Goal: Transaction & Acquisition: Purchase product/service

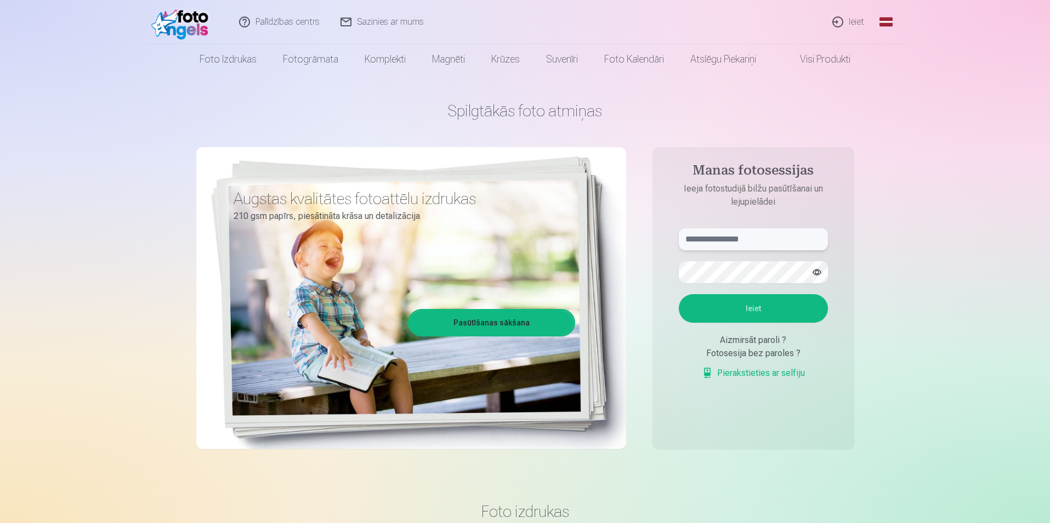
click at [713, 247] on input "text" at bounding box center [753, 239] width 149 height 22
type input "**********"
click at [744, 310] on button "Ieiet" at bounding box center [753, 308] width 149 height 29
click at [820, 269] on button "button" at bounding box center [817, 272] width 21 height 21
click at [729, 301] on button "Ieiet" at bounding box center [753, 308] width 149 height 29
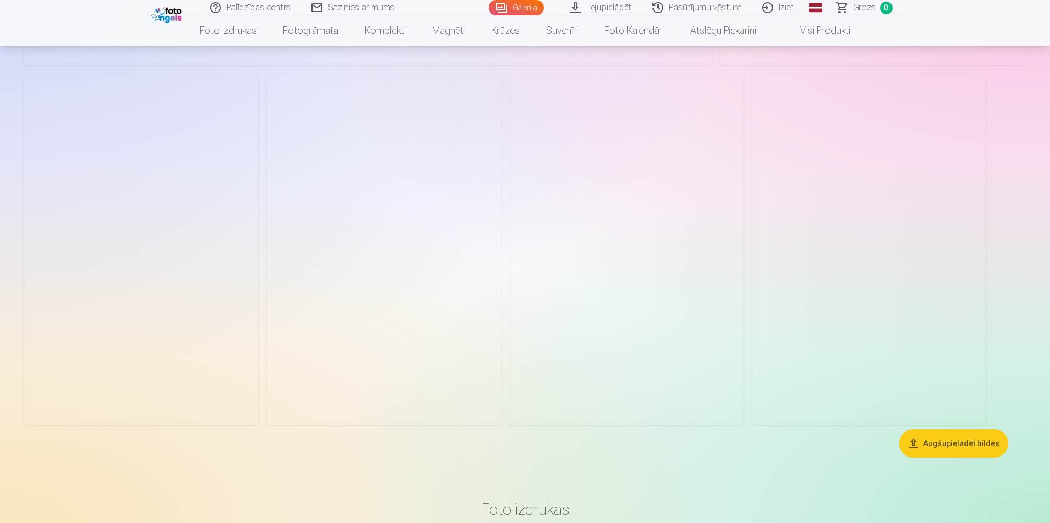
scroll to position [4937, 0]
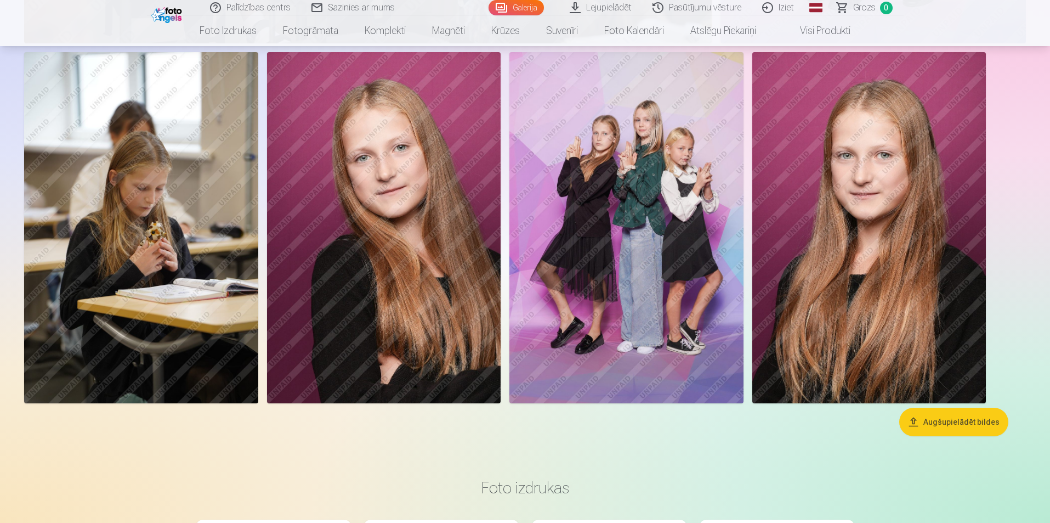
click at [639, 187] on img at bounding box center [627, 227] width 234 height 351
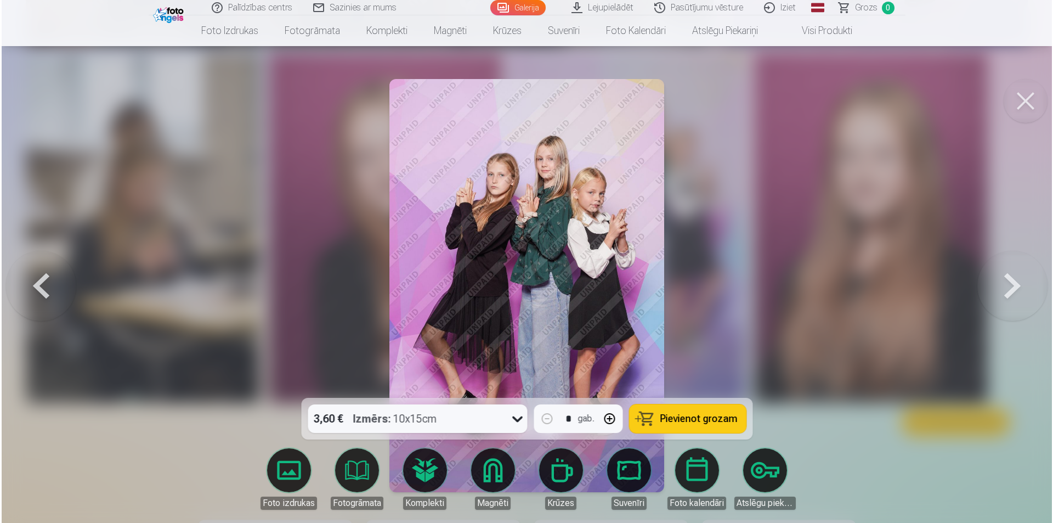
scroll to position [4949, 0]
click at [1031, 100] on button at bounding box center [1027, 101] width 44 height 44
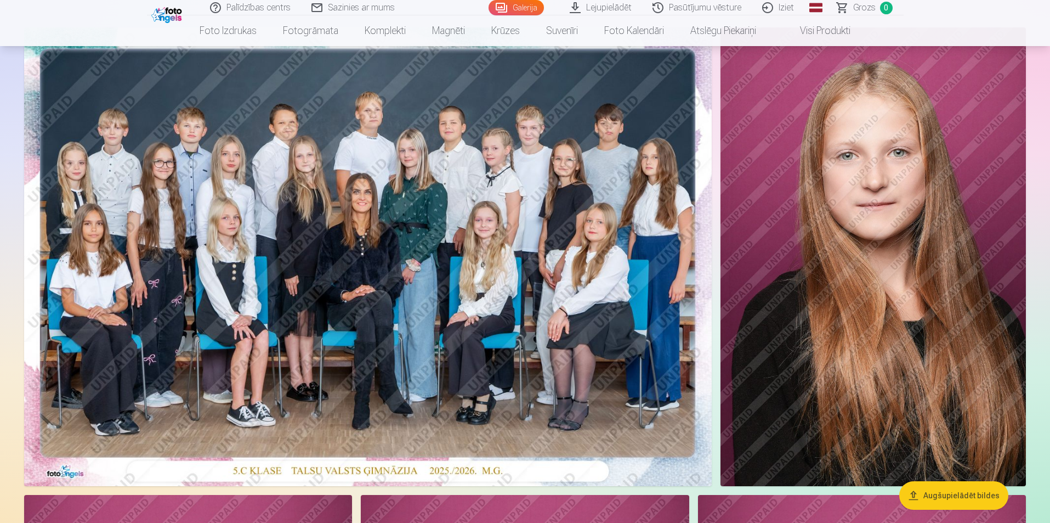
scroll to position [74, 0]
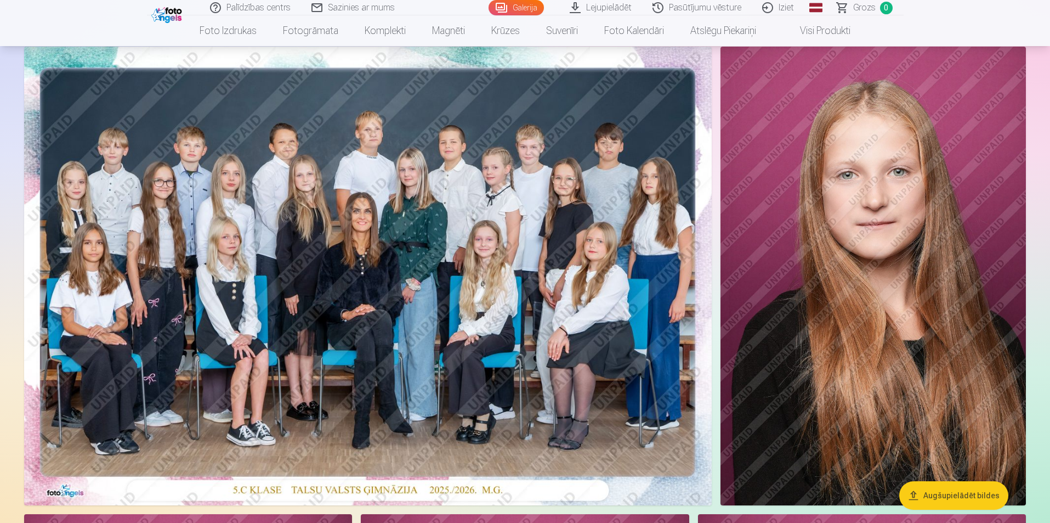
click at [420, 221] on img at bounding box center [368, 276] width 688 height 459
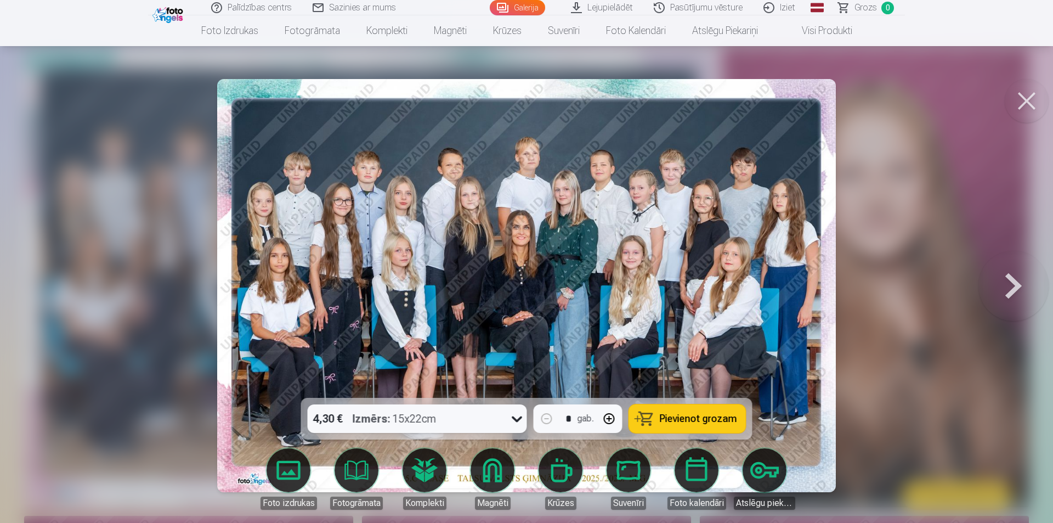
click at [695, 414] on span "Pievienot grozam" at bounding box center [698, 419] width 77 height 10
click at [1025, 101] on button at bounding box center [1027, 101] width 44 height 44
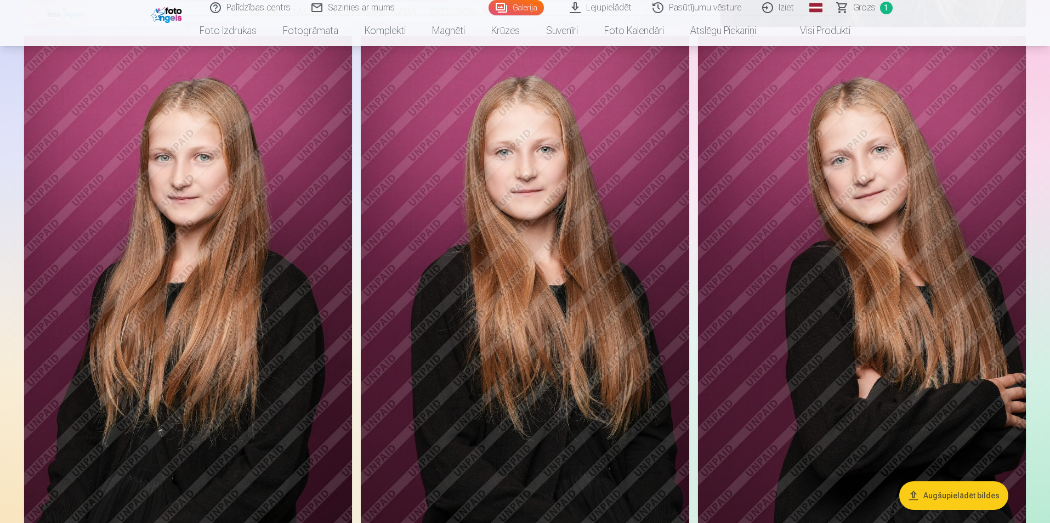
scroll to position [568, 0]
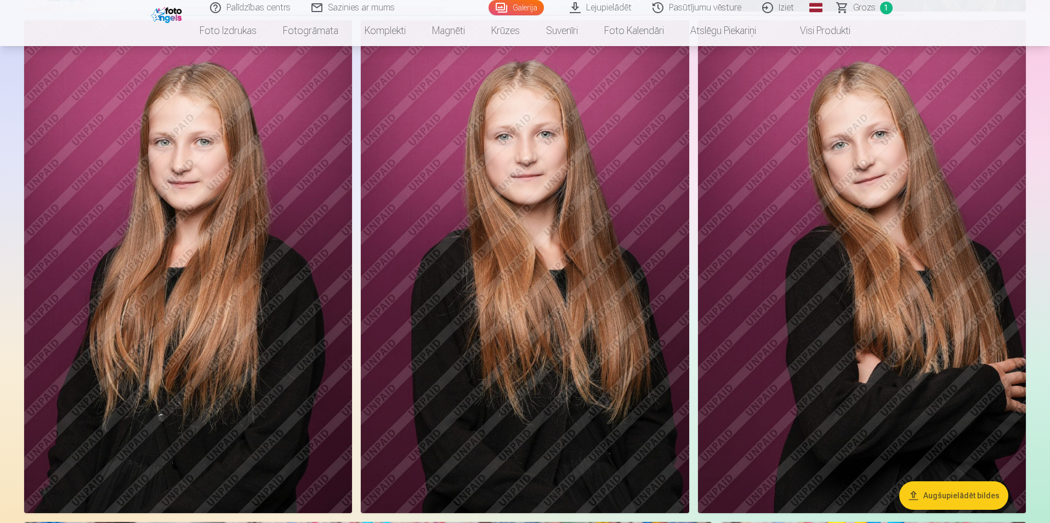
click at [591, 224] on img at bounding box center [525, 266] width 328 height 493
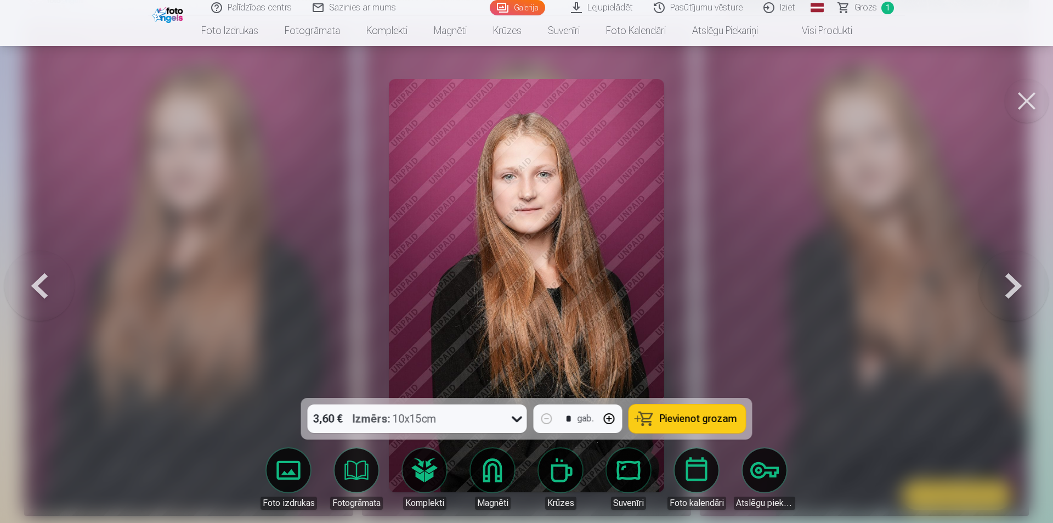
click at [704, 423] on span "Pievienot grozam" at bounding box center [698, 419] width 77 height 10
click at [1028, 103] on button at bounding box center [1027, 101] width 44 height 44
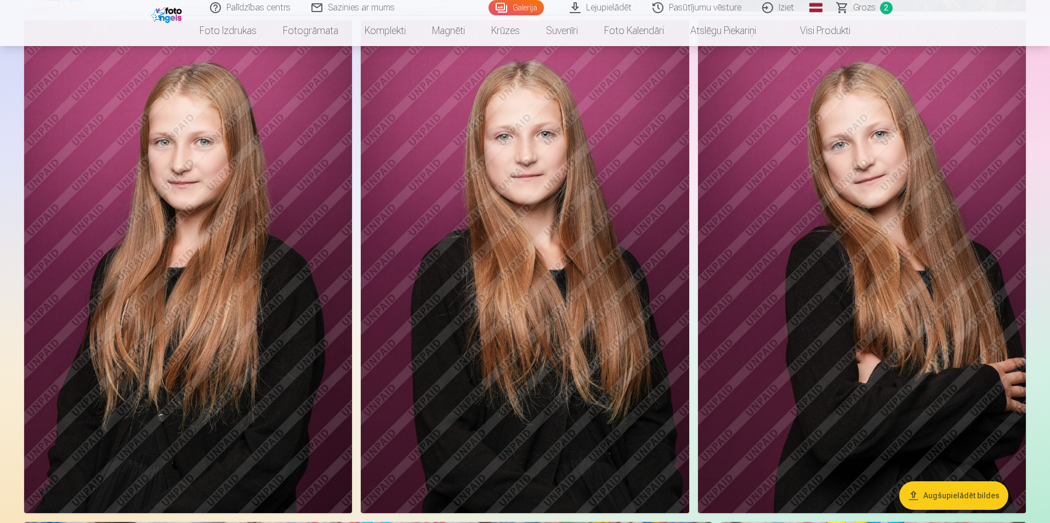
click at [910, 200] on img at bounding box center [862, 266] width 328 height 493
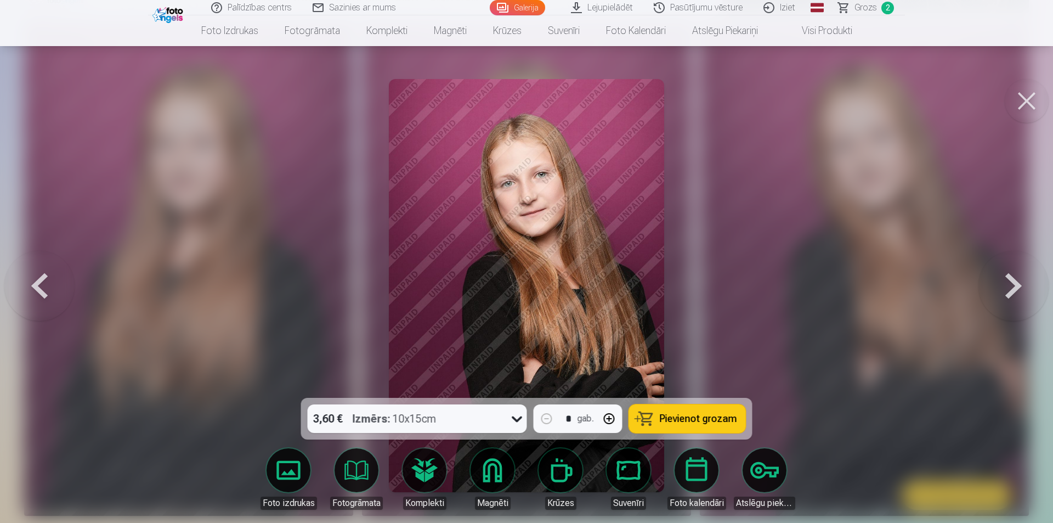
click at [690, 422] on span "Pievienot grozam" at bounding box center [698, 419] width 77 height 10
click at [1024, 96] on button at bounding box center [1027, 101] width 44 height 44
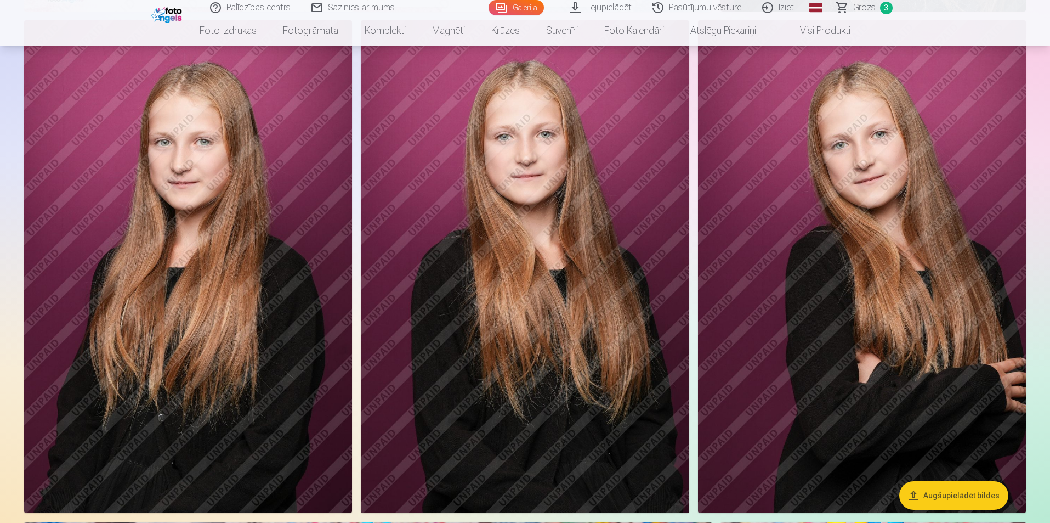
click at [216, 312] on img at bounding box center [188, 266] width 328 height 493
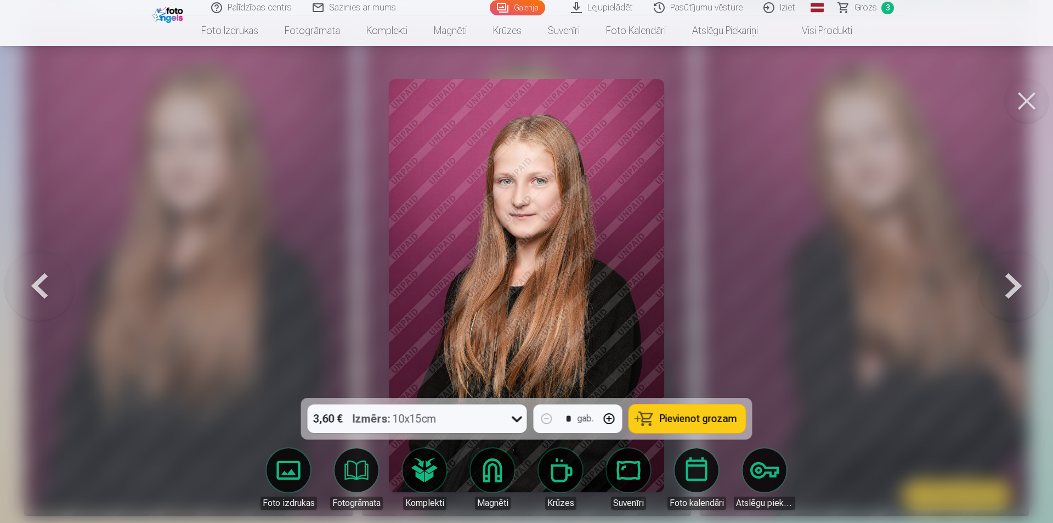
click at [706, 417] on span "Pievienot grozam" at bounding box center [698, 419] width 77 height 10
click at [1023, 100] on button at bounding box center [1027, 101] width 44 height 44
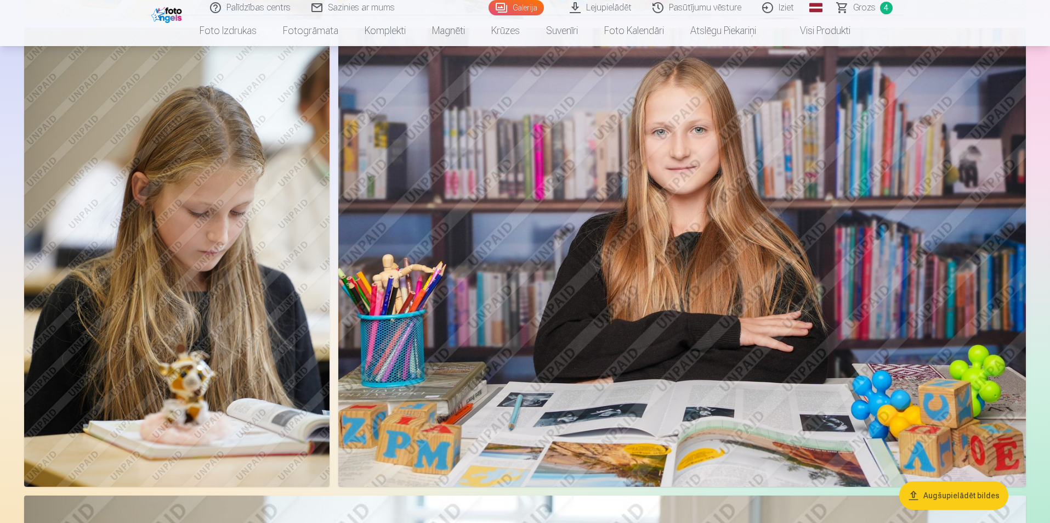
scroll to position [1500, 0]
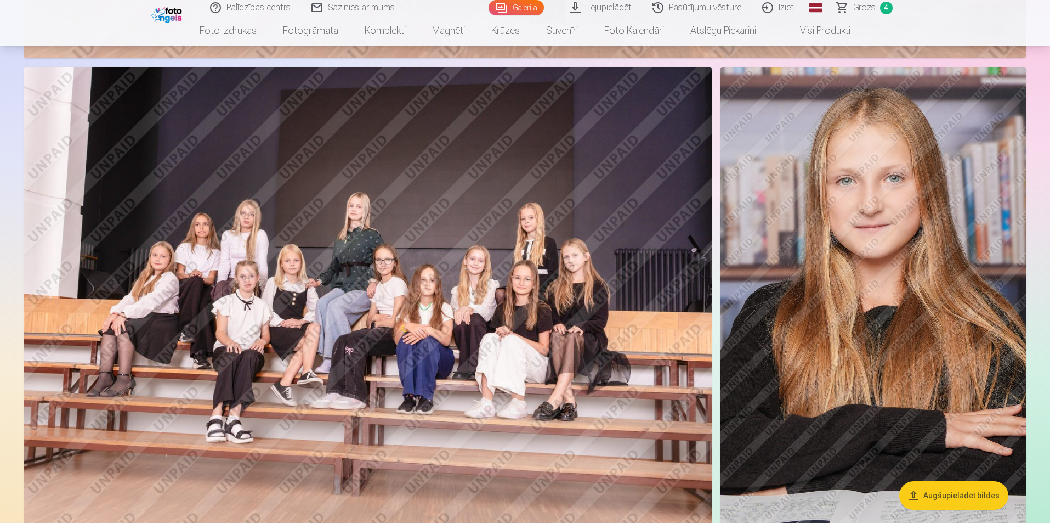
click at [867, 205] on img at bounding box center [874, 296] width 306 height 459
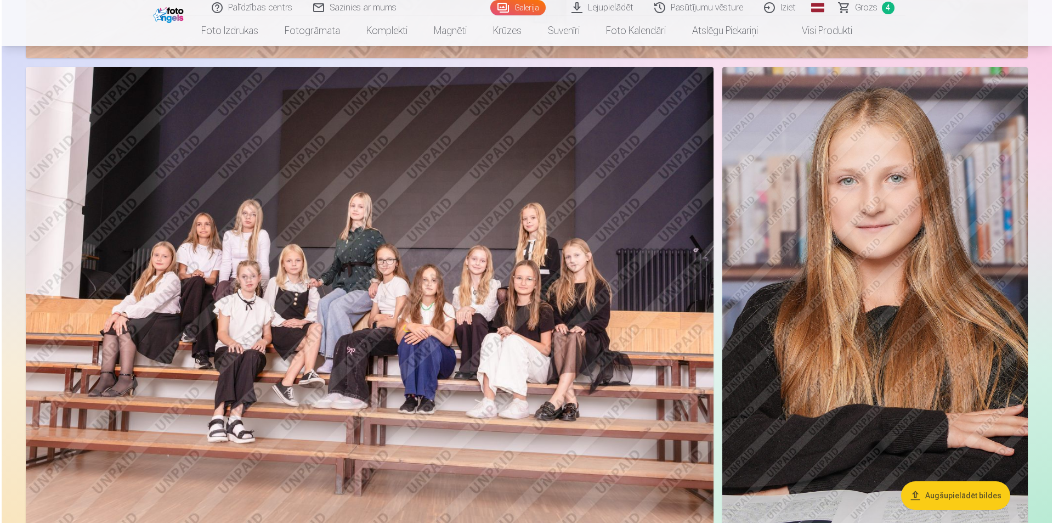
scroll to position [3318, 0]
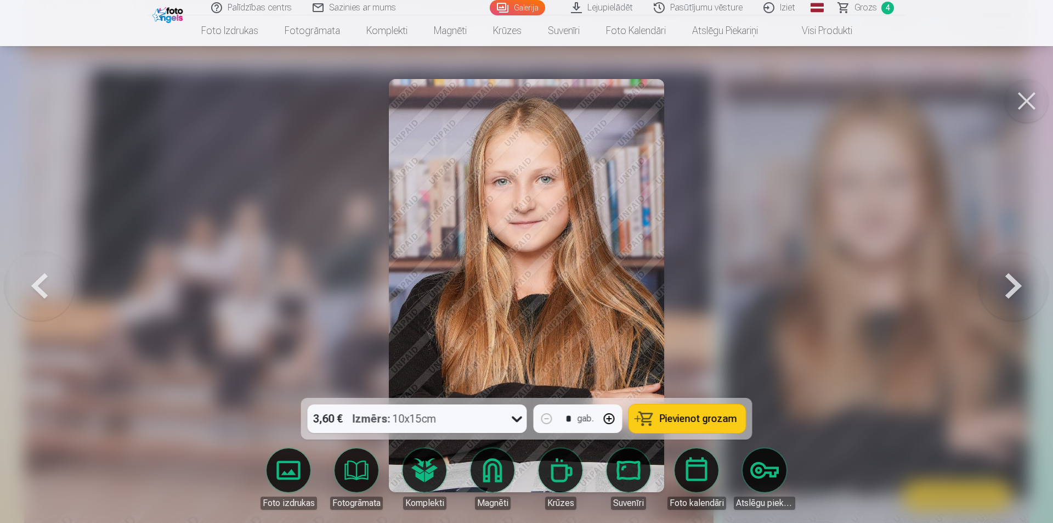
click at [679, 414] on span "Pievienot grozam" at bounding box center [698, 419] width 77 height 10
click at [1022, 100] on button at bounding box center [1027, 101] width 44 height 44
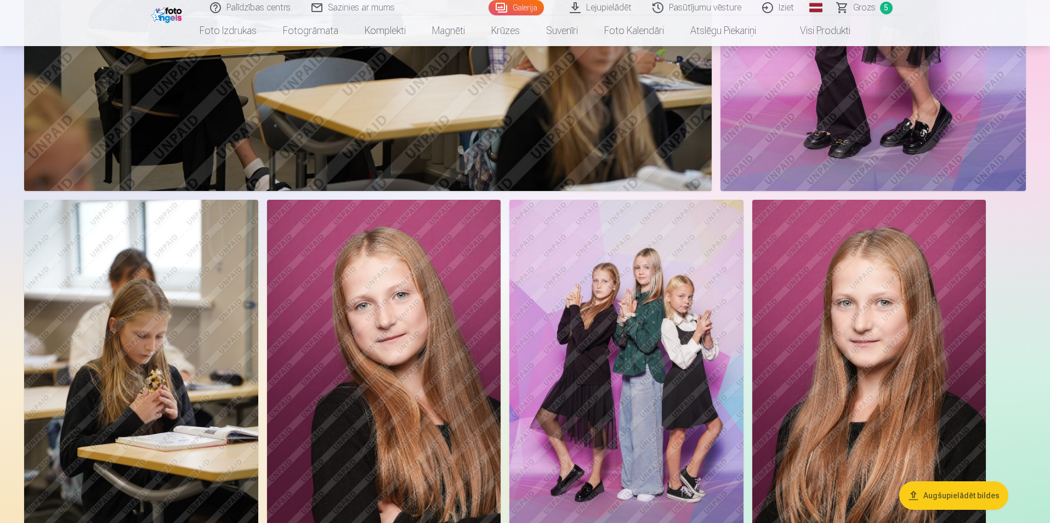
scroll to position [4792, 0]
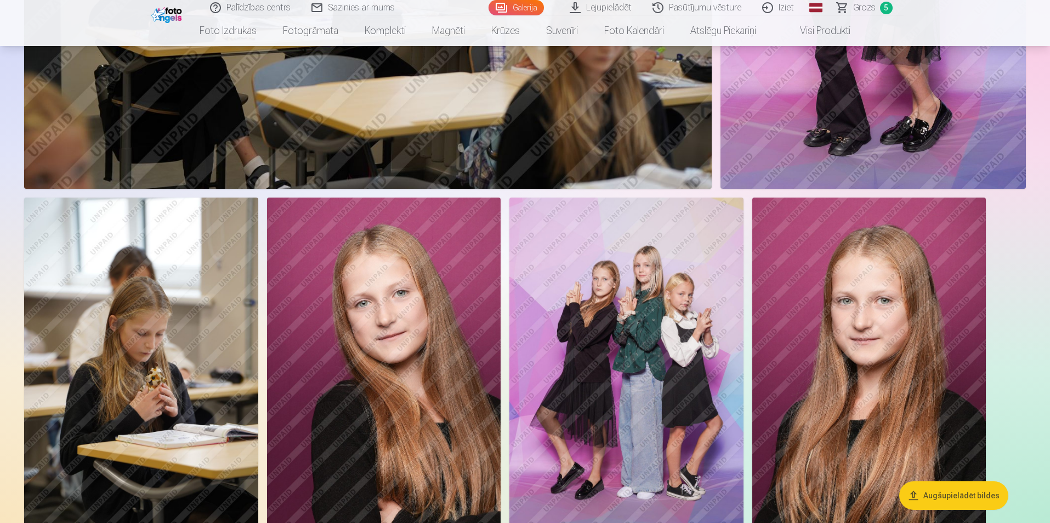
click at [658, 308] on img at bounding box center [627, 372] width 234 height 351
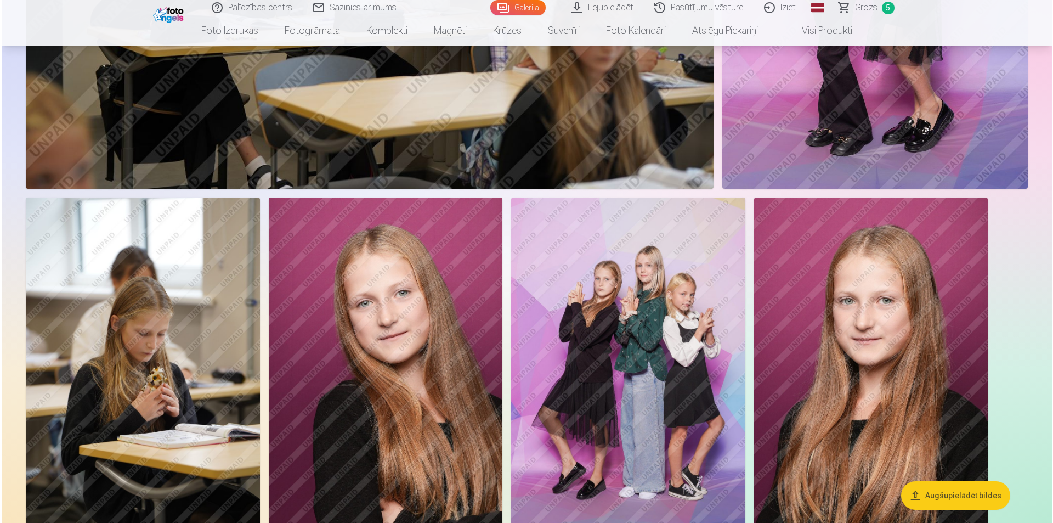
scroll to position [4804, 0]
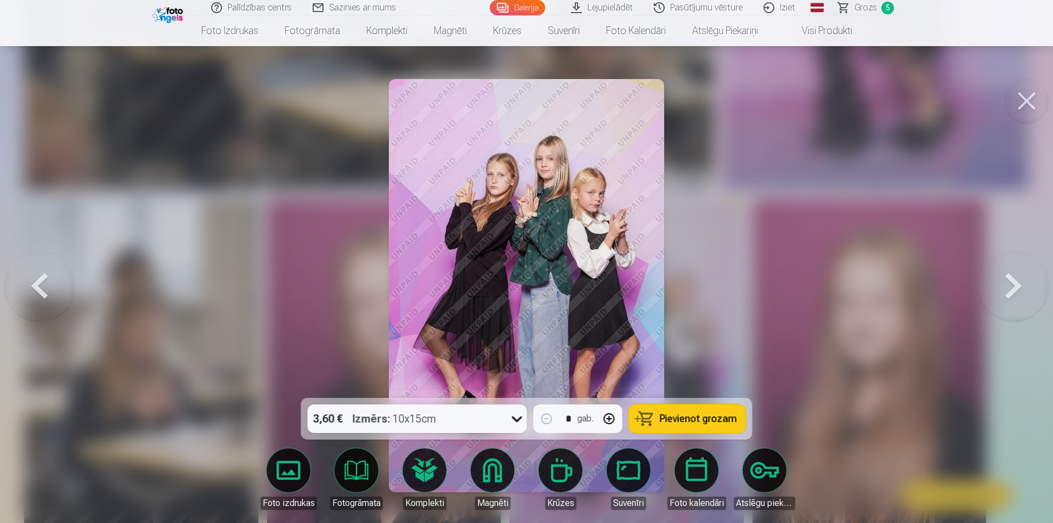
click at [697, 418] on span "Pievienot grozam" at bounding box center [698, 419] width 77 height 10
click at [1032, 98] on button at bounding box center [1027, 101] width 44 height 44
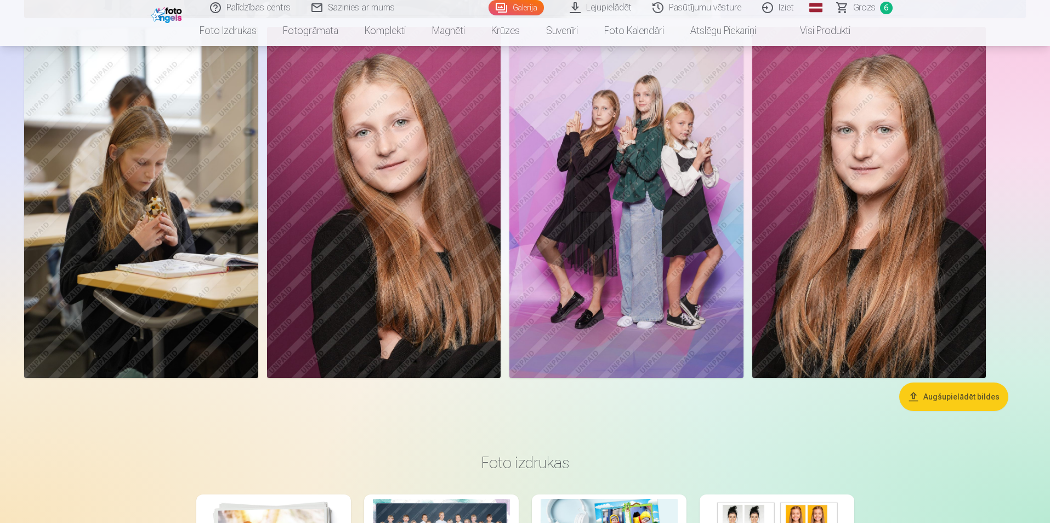
scroll to position [4847, 0]
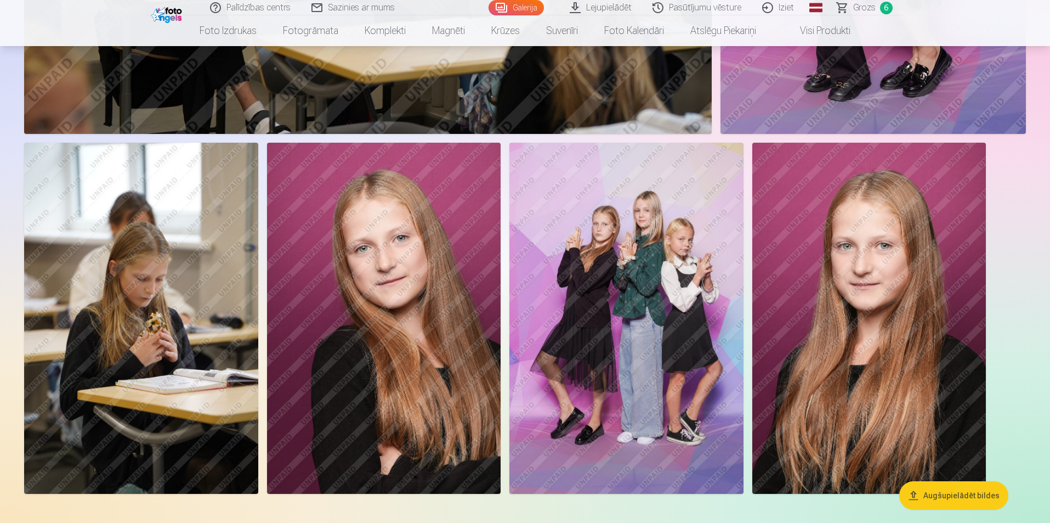
click at [407, 291] on img at bounding box center [384, 318] width 234 height 351
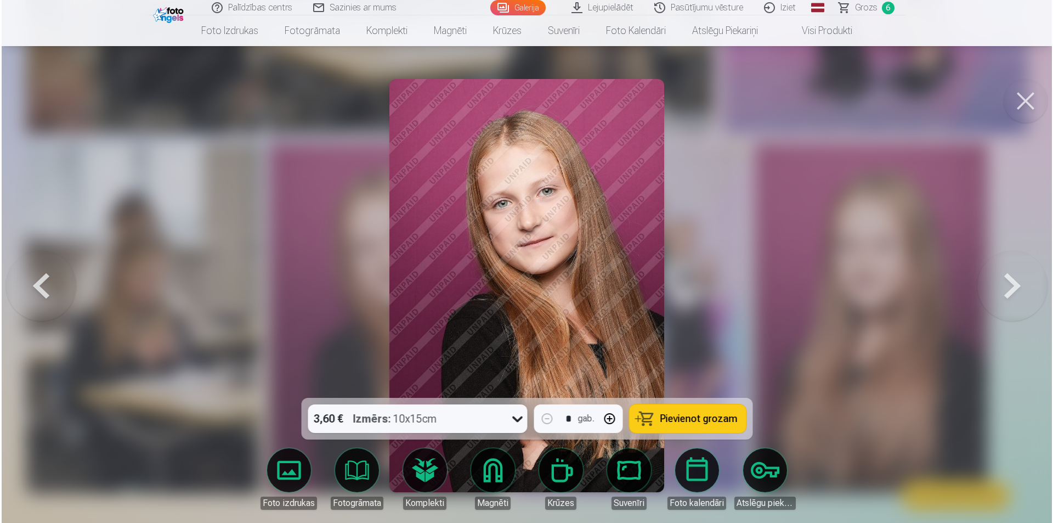
scroll to position [4859, 0]
drag, startPoint x: 687, startPoint y: 414, endPoint x: 738, endPoint y: 381, distance: 60.3
click at [688, 414] on span "Pievienot grozam" at bounding box center [698, 419] width 77 height 10
click at [1023, 101] on button at bounding box center [1027, 101] width 44 height 44
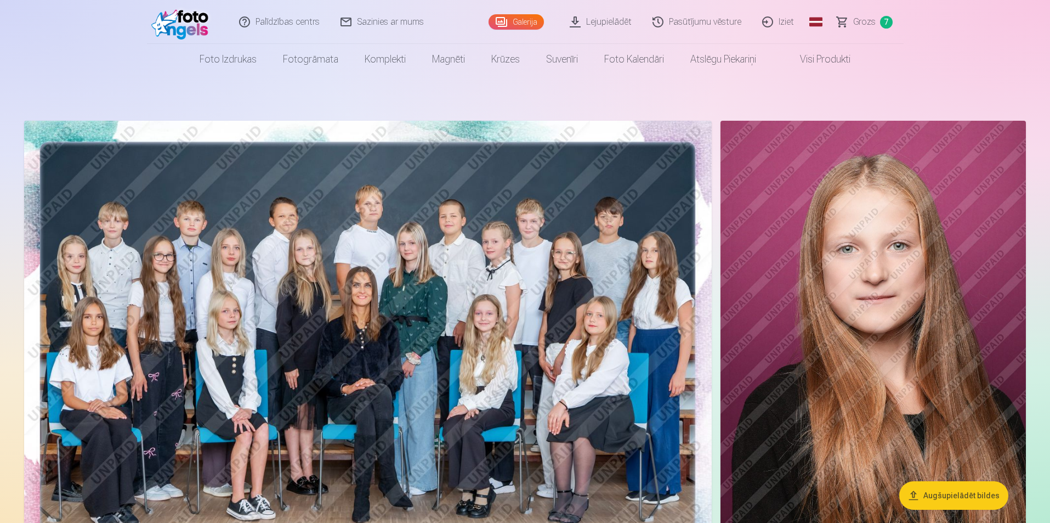
click at [858, 25] on span "Grozs" at bounding box center [865, 21] width 22 height 13
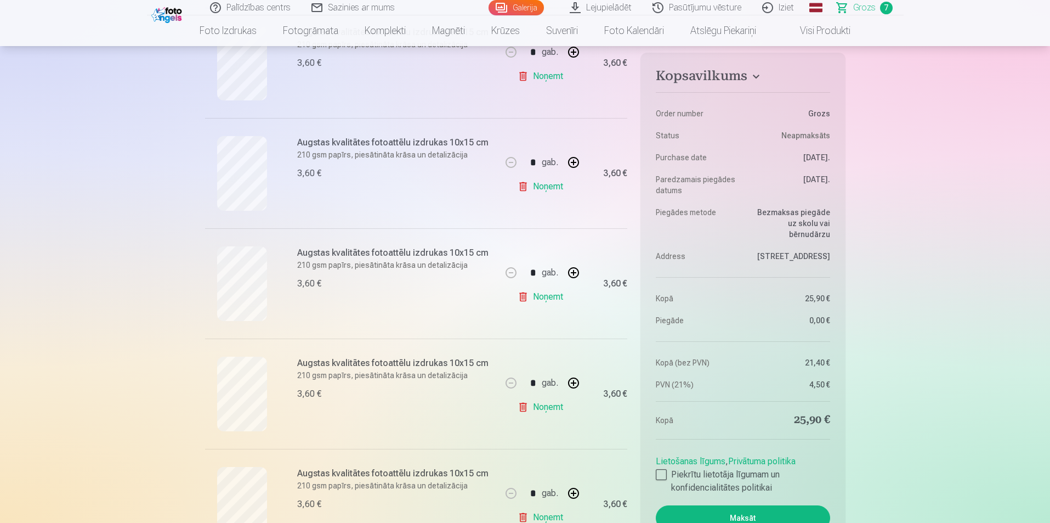
scroll to position [329, 0]
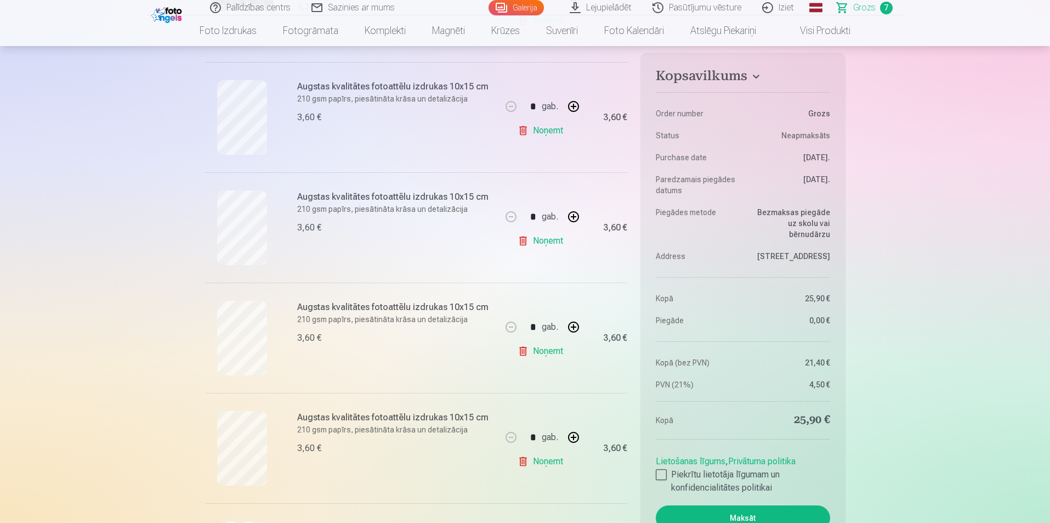
click at [544, 241] on link "Noņemt" at bounding box center [543, 241] width 50 height 22
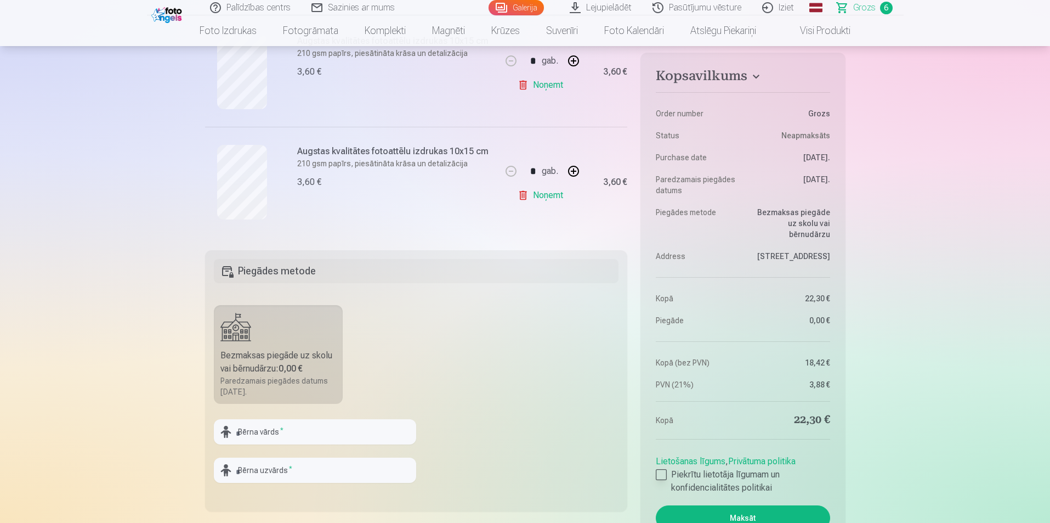
scroll to position [768, 0]
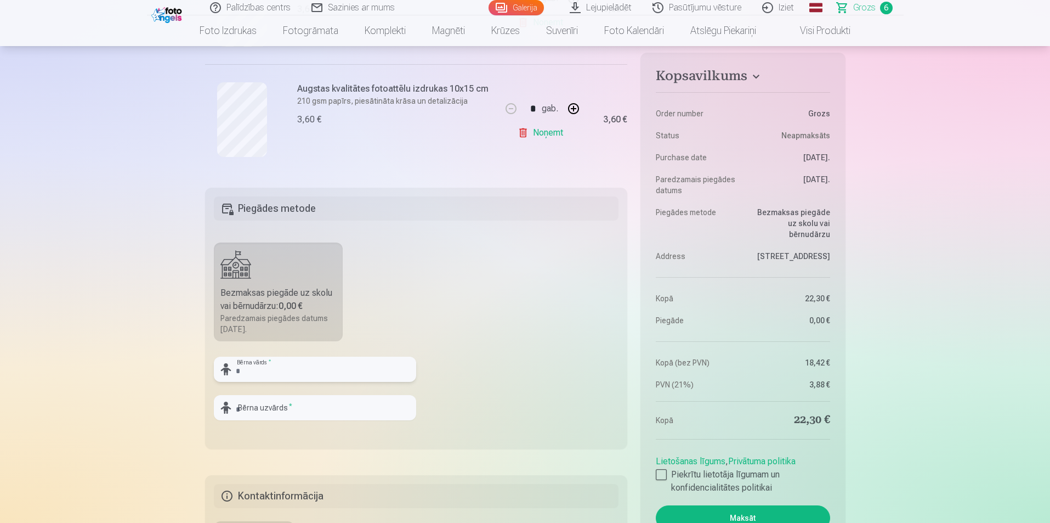
click at [312, 372] on input "text" at bounding box center [315, 369] width 202 height 25
type input "****"
click at [308, 417] on input "text" at bounding box center [315, 407] width 202 height 25
type input "**********"
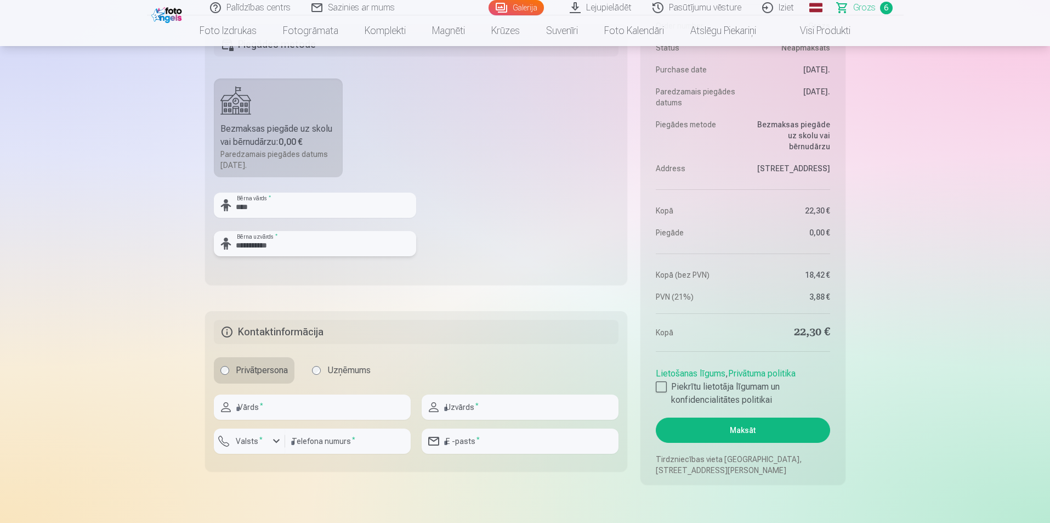
scroll to position [933, 0]
click at [665, 388] on div at bounding box center [661, 386] width 11 height 11
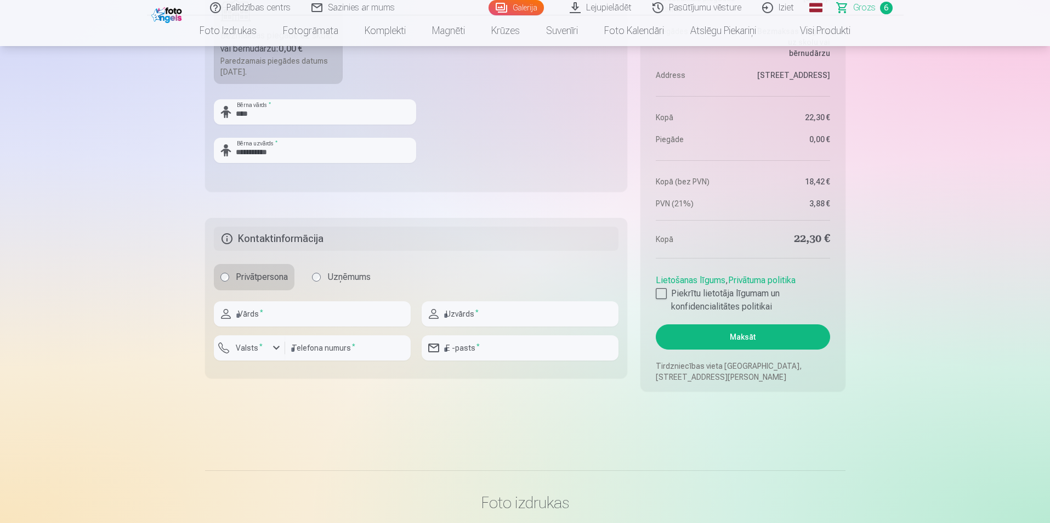
scroll to position [1042, 0]
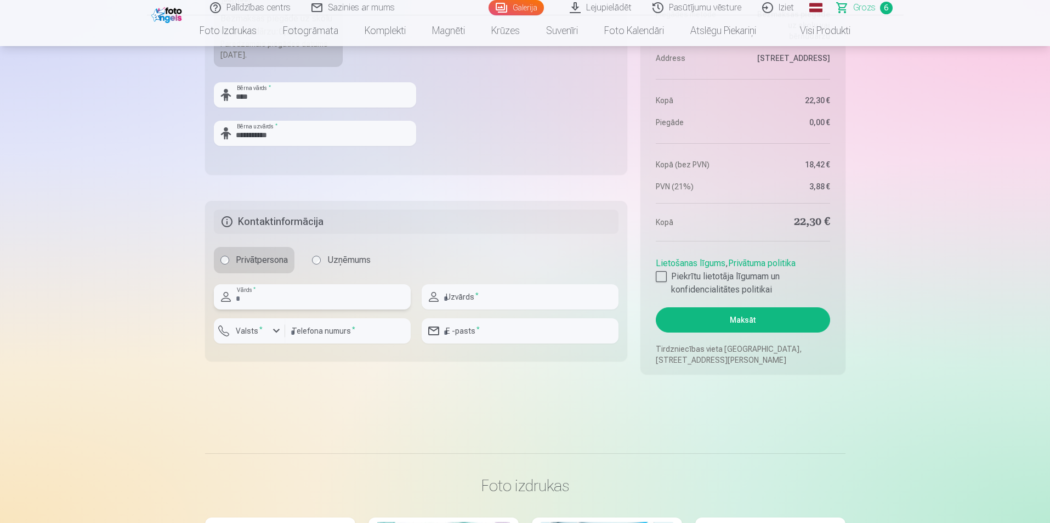
click at [372, 301] on input "text" at bounding box center [312, 296] width 197 height 25
type input "****"
type input "**********"
type input "********"
type input "**********"
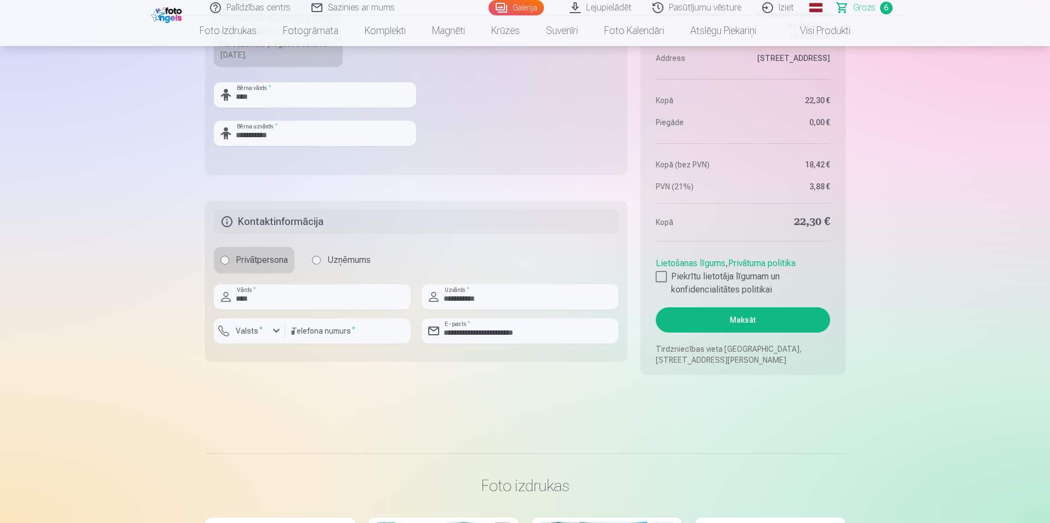
click at [706, 323] on button "Maksāt" at bounding box center [743, 319] width 174 height 25
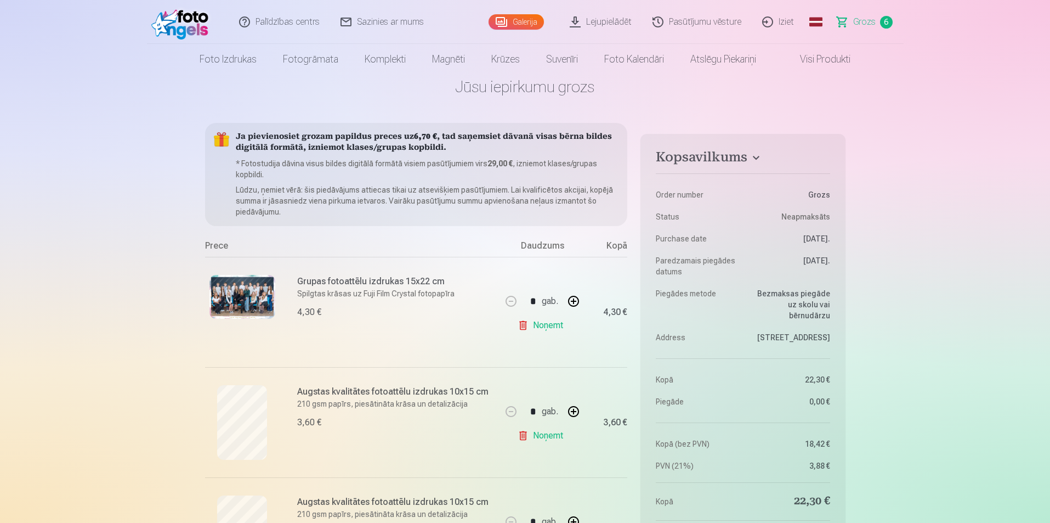
scroll to position [0, 0]
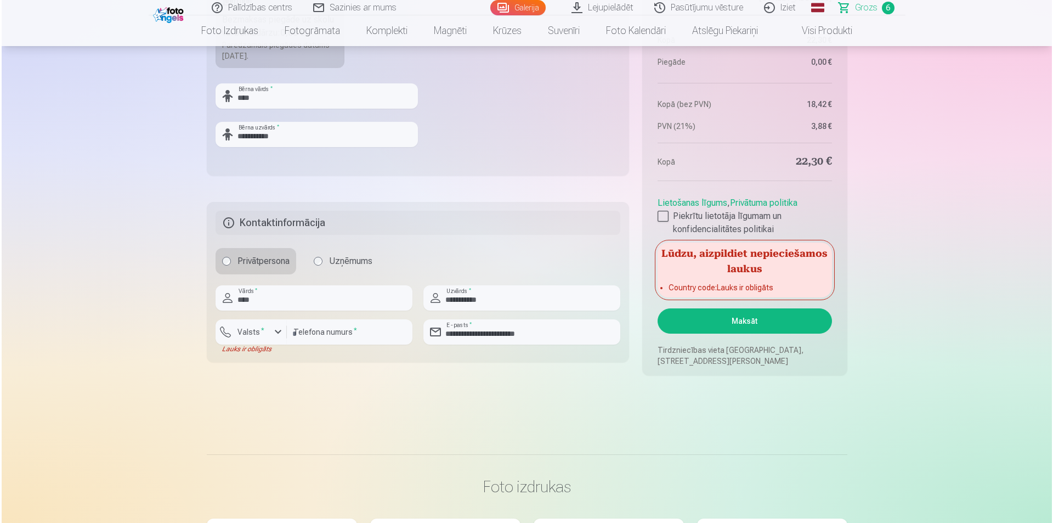
scroll to position [1042, 0]
click at [346, 334] on input "********" at bounding box center [348, 330] width 126 height 25
click at [270, 333] on div "button" at bounding box center [276, 330] width 13 height 13
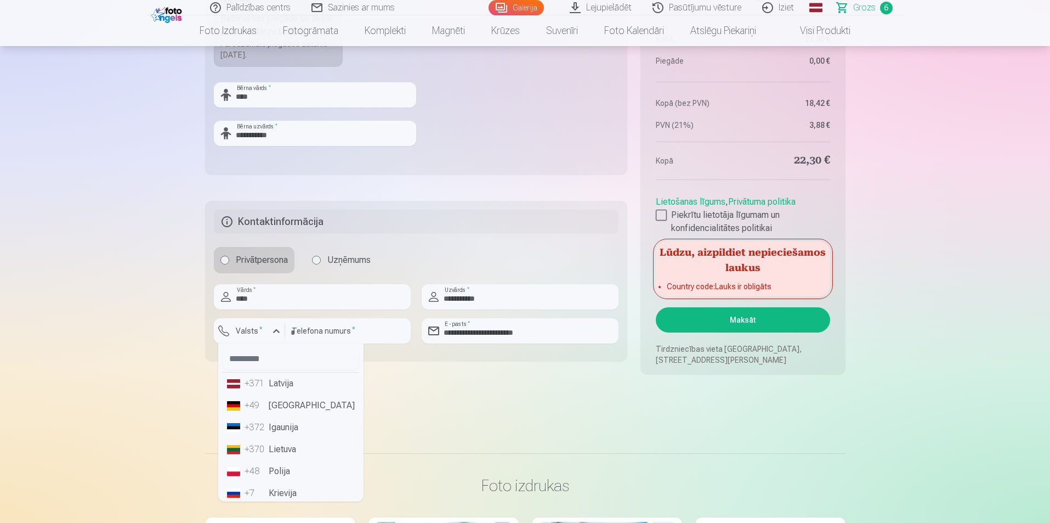
click at [273, 382] on li "+371 Latvija" at bounding box center [291, 383] width 137 height 22
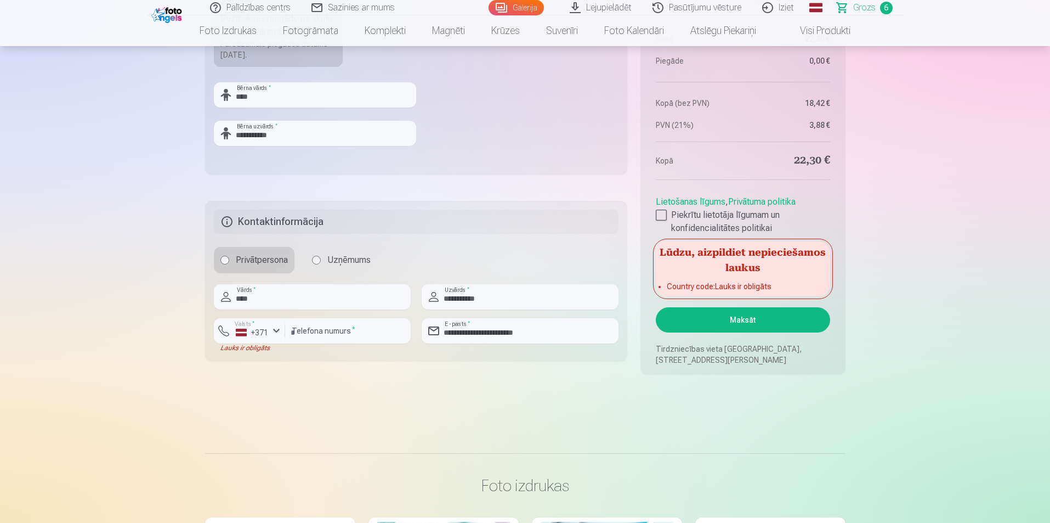
click at [759, 318] on button "Maksāt" at bounding box center [743, 319] width 174 height 25
